Goal: Task Accomplishment & Management: Manage account settings

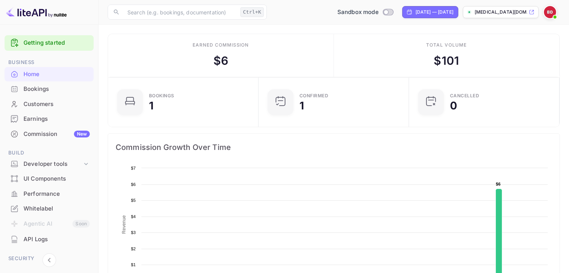
click at [98, 116] on div "Getting started Business Home Bookings Customers Earnings Commission New Build …" at bounding box center [49, 147] width 99 height 244
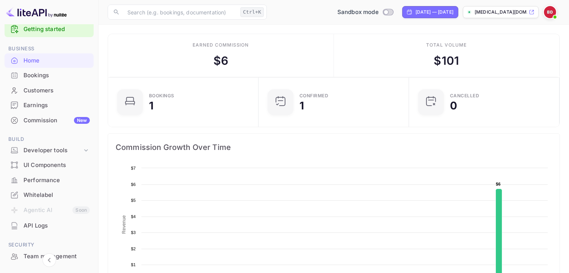
scroll to position [13, 0]
click at [82, 148] on icon at bounding box center [86, 151] width 8 height 8
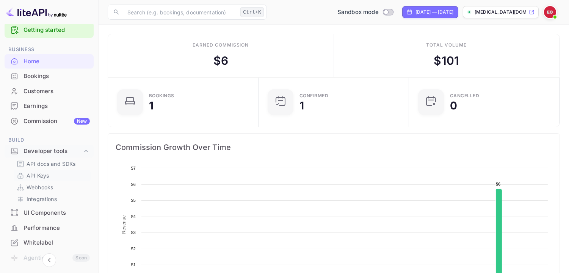
click at [52, 175] on link "API Keys" at bounding box center [52, 176] width 71 height 8
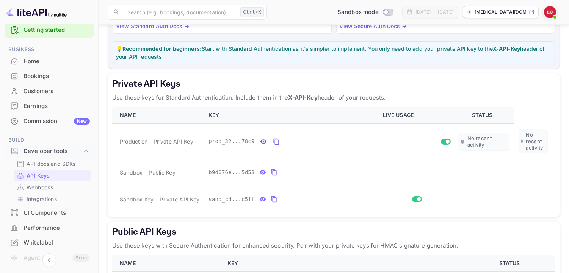
scroll to position [90, 0]
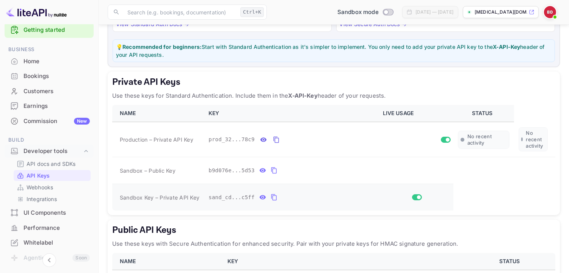
click at [271, 195] on icon "private api keys table" at bounding box center [273, 197] width 5 height 6
click at [45, 162] on p "API docs and SDKs" at bounding box center [51, 164] width 49 height 8
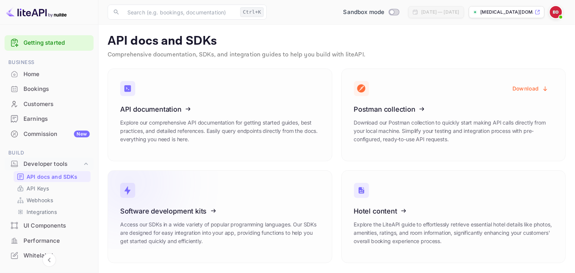
click at [178, 213] on icon at bounding box center [167, 210] width 118 height 78
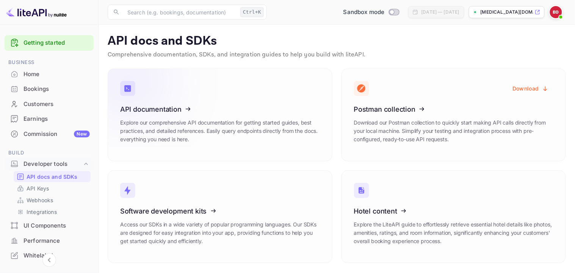
click at [156, 125] on icon at bounding box center [167, 108] width 118 height 78
